Goal: Go to known website: Go to known website

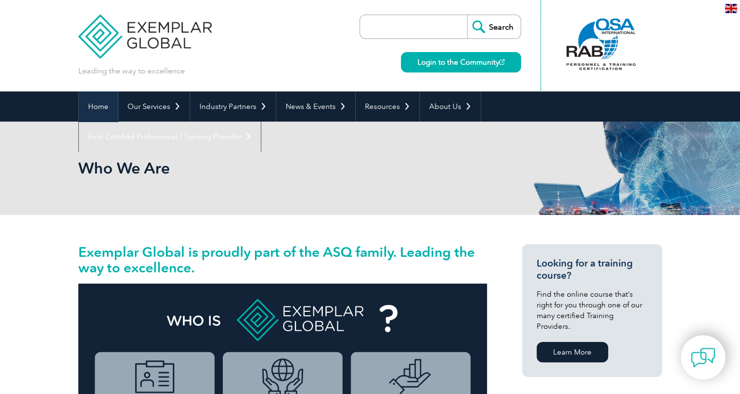
click at [94, 114] on link "Home" at bounding box center [98, 106] width 39 height 30
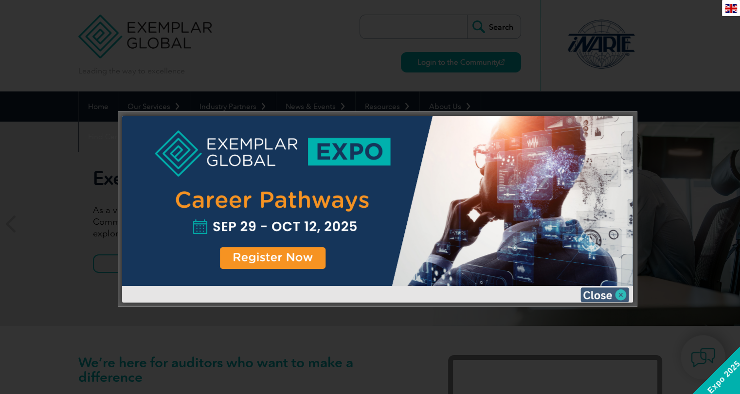
click at [602, 296] on img at bounding box center [605, 295] width 49 height 15
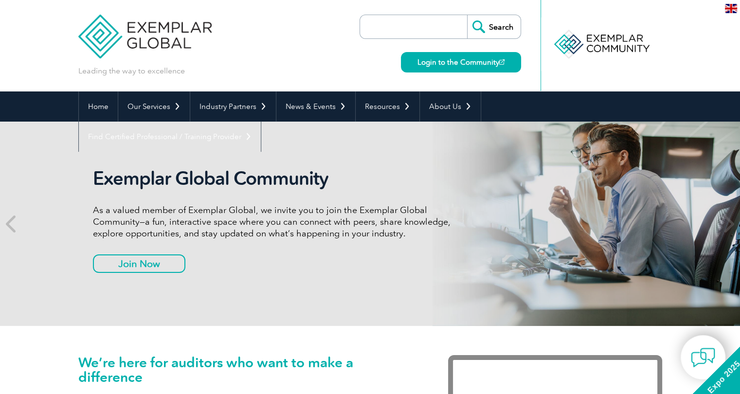
click at [101, 32] on img at bounding box center [145, 29] width 134 height 58
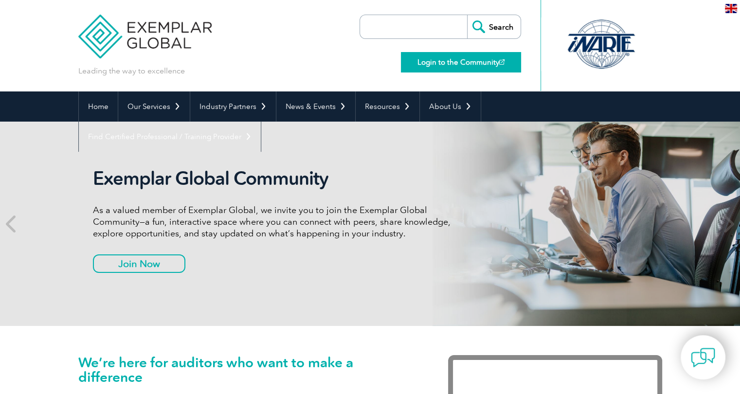
click at [486, 71] on link "Login to the Community" at bounding box center [461, 62] width 120 height 20
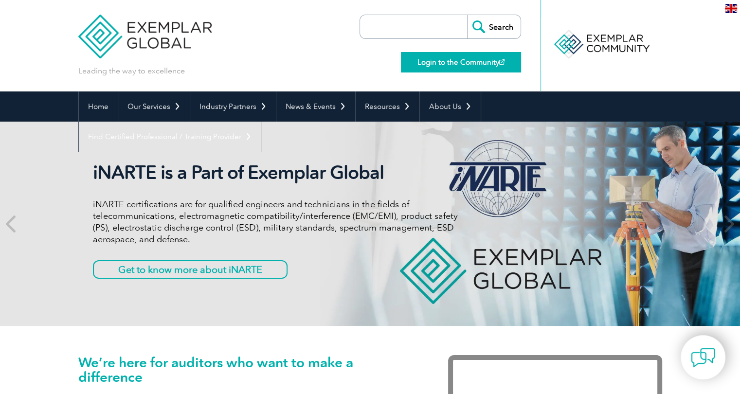
click at [450, 60] on link "Login to the Community" at bounding box center [461, 62] width 120 height 20
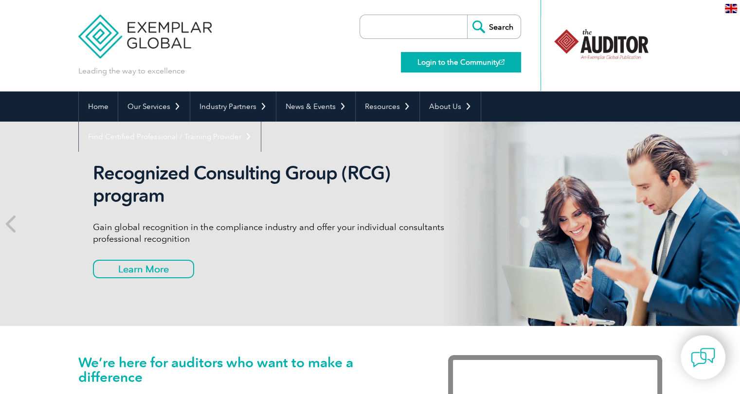
click at [453, 62] on link "Login to the Community" at bounding box center [461, 62] width 120 height 20
